Goal: Task Accomplishment & Management: Manage account settings

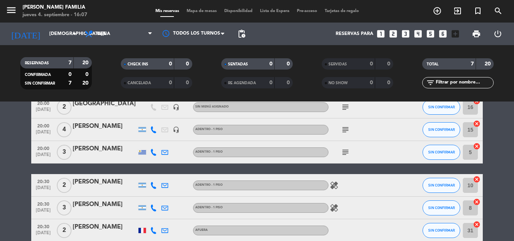
scroll to position [41, 0]
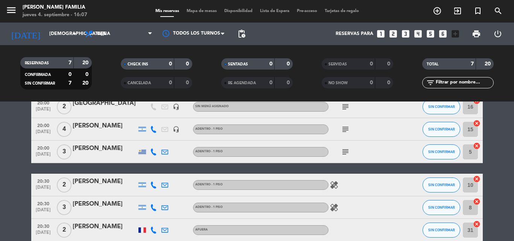
click at [5, 220] on bookings-row "20:00 [DATE] 2 CHINA headset_mic Sin menú asignado subject SIN CONFIRMAR 16 can…" at bounding box center [257, 180] width 514 height 168
click at [343, 154] on icon "subject" at bounding box center [345, 151] width 9 height 9
click at [493, 180] on bookings-row "20:00 [DATE] 2 CHINA headset_mic Sin menú asignado subject SIN CONFIRMAR 16 can…" at bounding box center [257, 180] width 514 height 168
click at [332, 211] on icon "healing" at bounding box center [333, 207] width 9 height 9
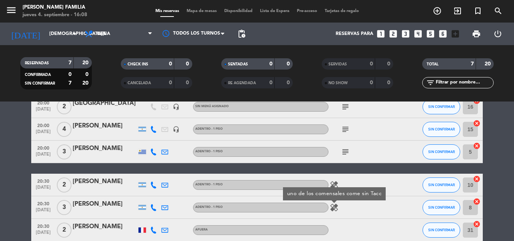
click at [354, 222] on div at bounding box center [362, 230] width 68 height 22
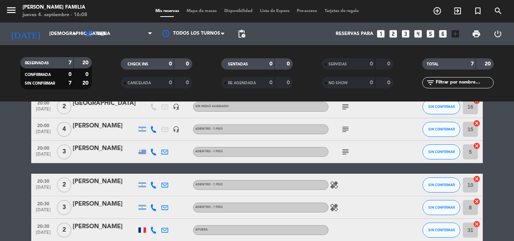
click at [330, 187] on icon "healing" at bounding box center [333, 184] width 9 height 9
click at [345, 208] on div "healing" at bounding box center [362, 207] width 68 height 22
click at [344, 153] on icon "subject" at bounding box center [345, 151] width 9 height 9
click at [153, 155] on icon at bounding box center [153, 152] width 7 height 7
click at [345, 149] on icon "subject" at bounding box center [345, 151] width 9 height 9
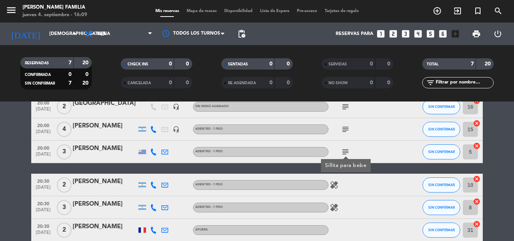
click at [345, 151] on icon "subject" at bounding box center [345, 151] width 9 height 9
click at [345, 150] on icon "subject" at bounding box center [345, 151] width 9 height 9
click at [345, 151] on icon "subject" at bounding box center [345, 151] width 9 height 9
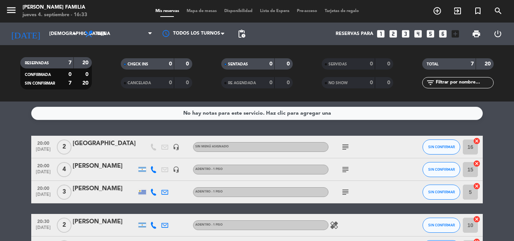
scroll to position [0, 0]
